Goal: Find specific page/section: Find specific page/section

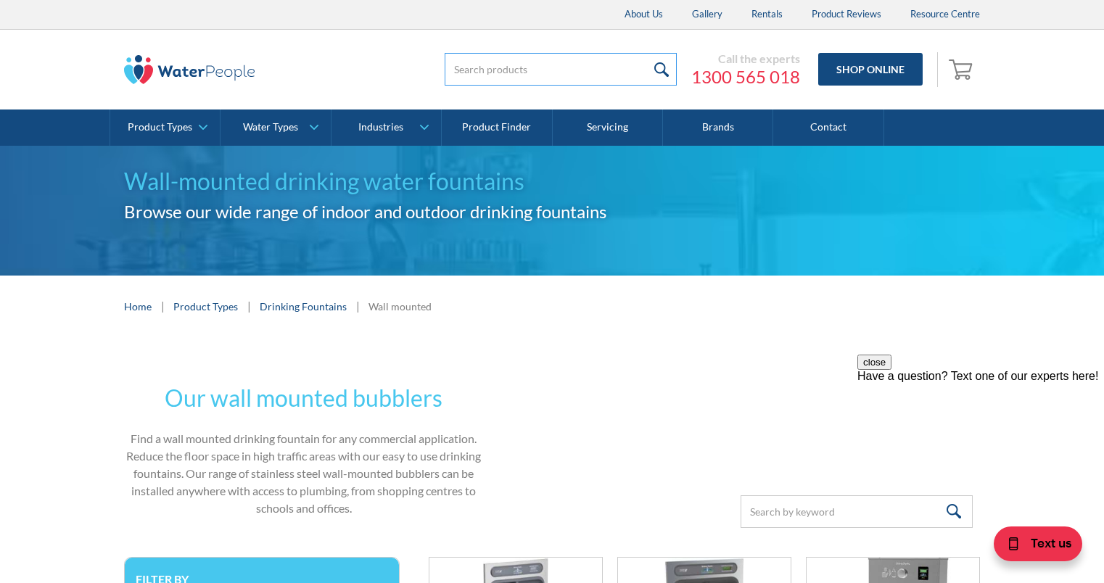
click at [492, 65] on input "search" at bounding box center [560, 69] width 232 height 33
type input "bubbler"
click at [645, 53] on input "submit" at bounding box center [660, 69] width 31 height 33
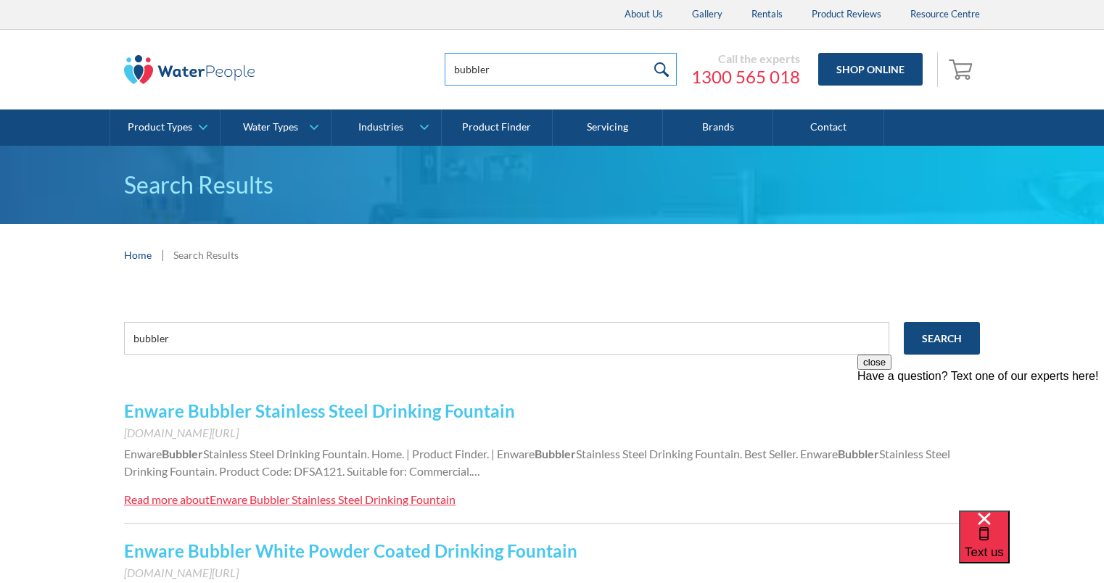
drag, startPoint x: 514, startPoint y: 75, endPoint x: 412, endPoint y: 73, distance: 102.3
click at [418, 75] on div "bubbler Call the experts [PHONE_NUMBER] Shop Online 0 Your Cart Subtotal Pay wi…" at bounding box center [690, 70] width 580 height 44
type input "water fountain"
click at [645, 53] on input "submit" at bounding box center [660, 69] width 31 height 33
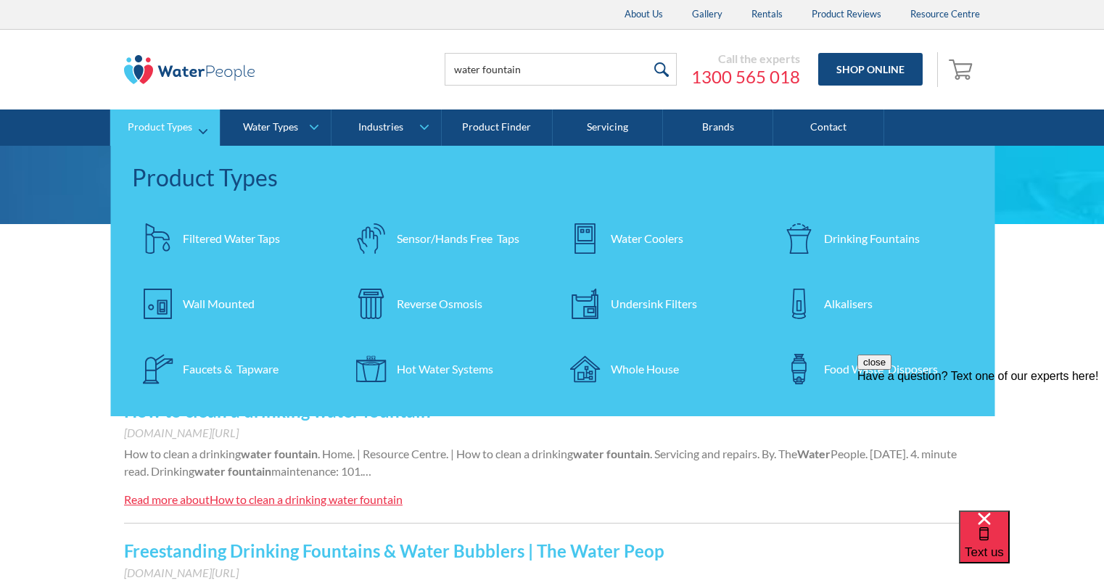
click at [627, 236] on div "Water Coolers" at bounding box center [647, 238] width 73 height 17
